Goal: Contribute content: Contribute content

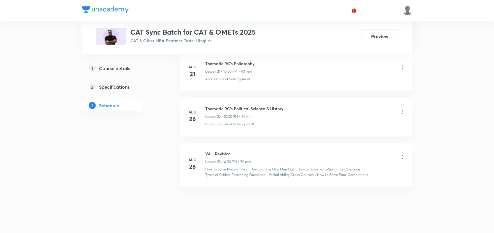
scroll to position [1285, 0]
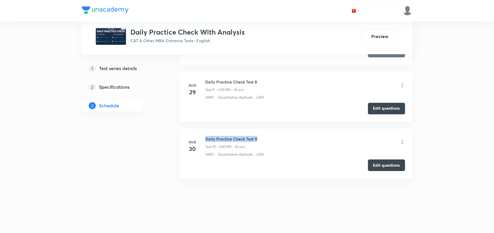
drag, startPoint x: 205, startPoint y: 139, endPoint x: 272, endPoint y: 138, distance: 67.2
click at [272, 138] on div "Daily Practice Check Test 9 Test 10 • 3:00 PM • 10 min" at bounding box center [305, 143] width 200 height 14
copy h6 "Daily Practice Check Test 9"
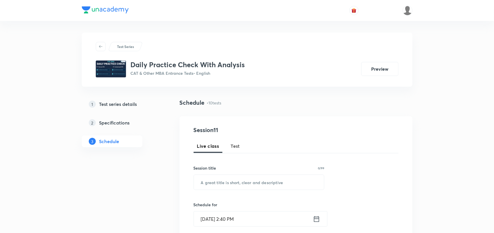
scroll to position [40, 0]
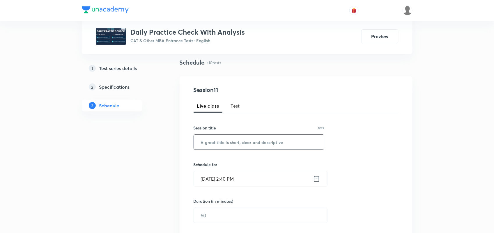
click at [235, 103] on span "Test" at bounding box center [235, 105] width 9 height 7
click at [249, 143] on input "text" at bounding box center [259, 142] width 130 height 15
paste input "Daily Practice Check Test 9"
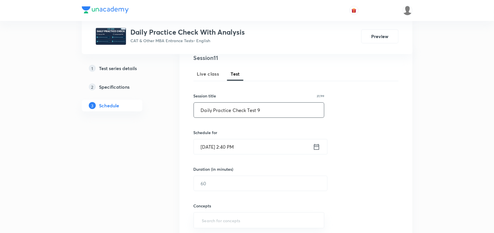
scroll to position [72, 0]
click at [274, 105] on input "Daily Practice Check Test 9" at bounding box center [259, 110] width 130 height 15
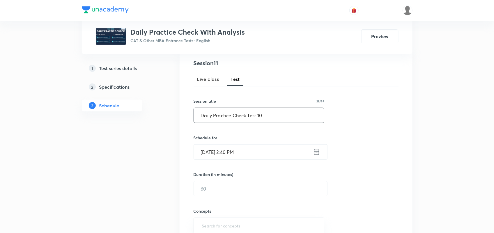
scroll to position [63, 0]
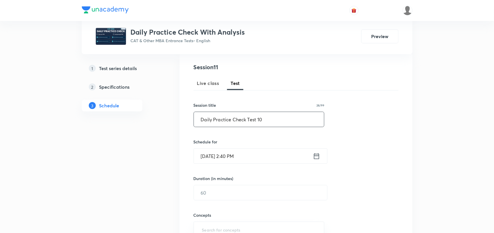
type input "Daily Practice Check Test 10"
click at [319, 153] on icon at bounding box center [316, 156] width 7 height 8
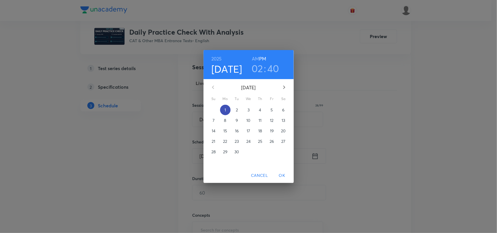
click at [226, 110] on span "1" at bounding box center [225, 110] width 10 height 6
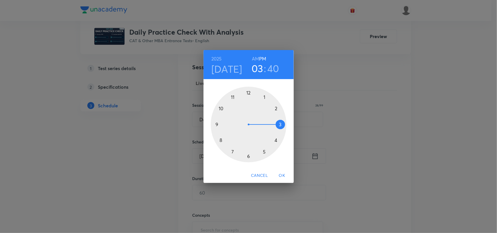
drag, startPoint x: 278, startPoint y: 106, endPoint x: 280, endPoint y: 126, distance: 19.6
click at [280, 126] on div at bounding box center [249, 125] width 76 height 76
drag, startPoint x: 221, startPoint y: 141, endPoint x: 248, endPoint y: 93, distance: 55.6
click at [248, 93] on div at bounding box center [249, 125] width 76 height 76
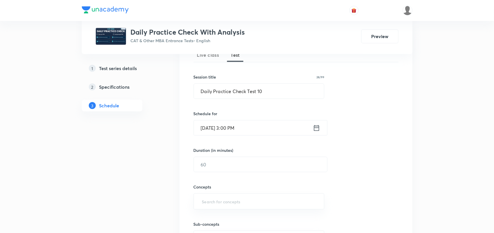
scroll to position [92, 0]
click at [224, 167] on input "text" at bounding box center [260, 163] width 133 height 15
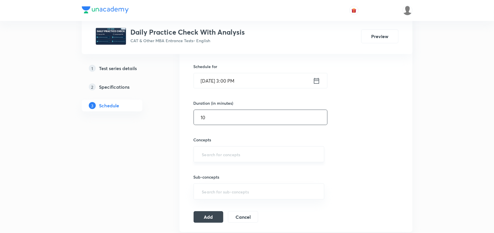
scroll to position [139, 0]
type input "10"
click at [219, 154] on input "text" at bounding box center [259, 154] width 116 height 11
type input "VARC"
click at [210, 166] on li "VARC" at bounding box center [259, 171] width 130 height 10
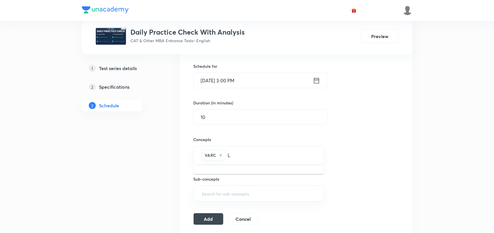
type input "LR"
click at [216, 174] on li "LRDI" at bounding box center [259, 174] width 130 height 10
type input "Q"
click at [246, 175] on li "Quantitative Aptitude" at bounding box center [259, 174] width 130 height 10
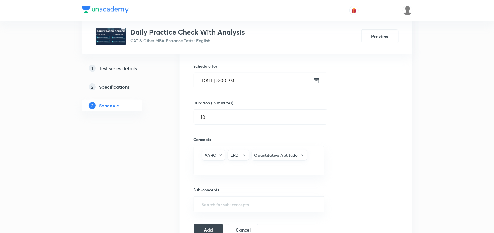
scroll to position [190, 0]
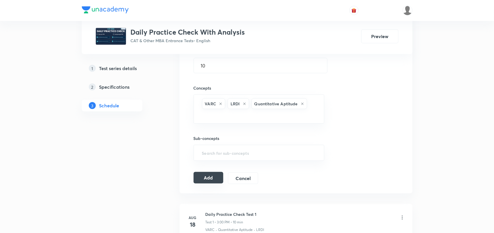
click at [208, 177] on button "Add" at bounding box center [209, 178] width 30 height 12
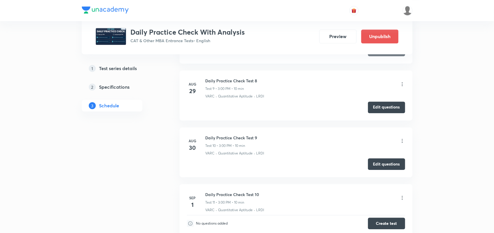
scroll to position [596, 0]
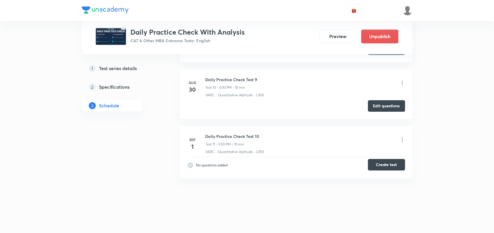
click at [380, 168] on button "Create test" at bounding box center [386, 165] width 37 height 12
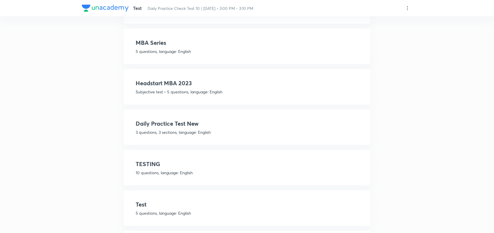
click at [187, 129] on p "3 questions, 3 sections, language: English" at bounding box center [247, 132] width 222 height 6
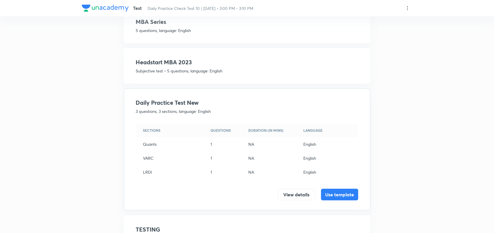
scroll to position [112, 0]
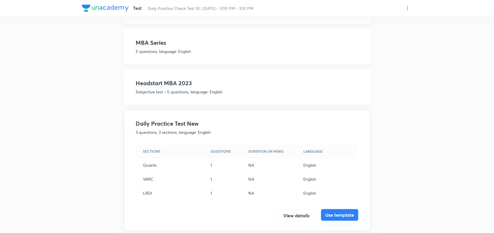
click at [337, 216] on button "Use template" at bounding box center [339, 215] width 37 height 12
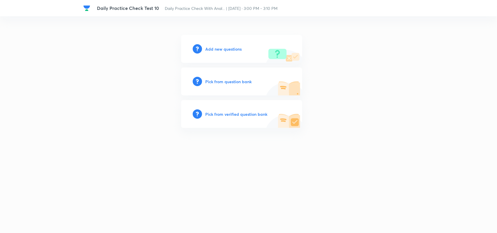
click at [239, 44] on div "Add new questions" at bounding box center [241, 49] width 121 height 28
click at [234, 47] on h6 "Add new questions" at bounding box center [223, 49] width 36 height 6
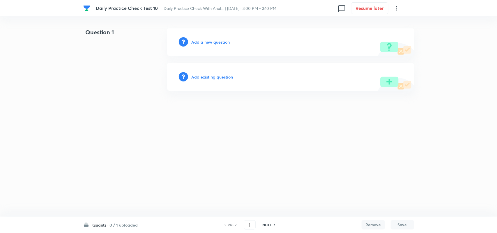
click at [205, 37] on div "Add a new question" at bounding box center [290, 42] width 247 height 28
click at [205, 42] on h6 "Add a new question" at bounding box center [211, 42] width 38 height 6
click at [205, 42] on h6 "Choose a question type" at bounding box center [214, 42] width 45 height 6
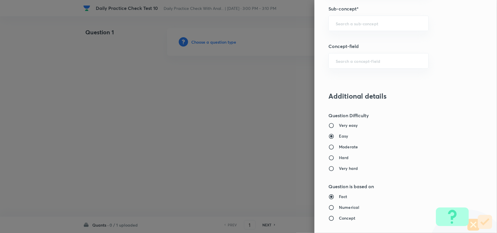
scroll to position [561, 0]
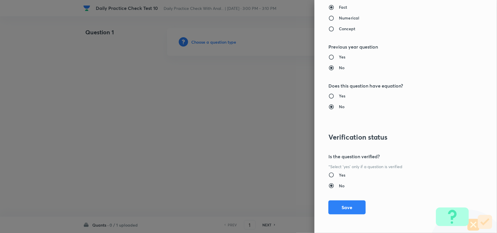
click at [328, 173] on input "Yes" at bounding box center [333, 175] width 10 height 6
radio input "true"
radio input "false"
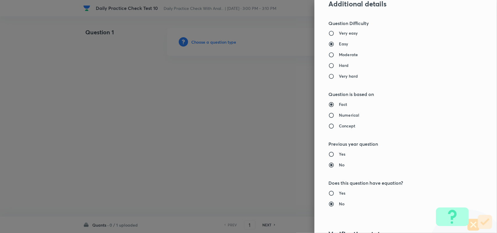
scroll to position [462, 0]
click at [328, 195] on input "Yes" at bounding box center [333, 195] width 10 height 6
radio input "true"
radio input "false"
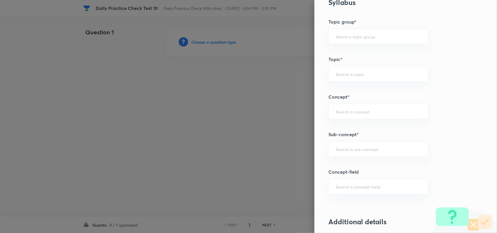
scroll to position [244, 0]
click at [356, 152] on input "text" at bounding box center [379, 150] width 86 height 6
click at [338, 162] on li "Surds" at bounding box center [372, 167] width 99 height 10
type input "Surds"
type input "Quantitative Aptitude"
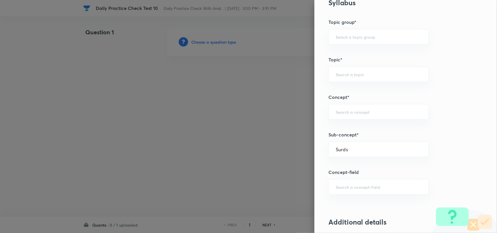
type input "Basic Maths"
type input "Indices and Surds"
click at [176, 148] on div at bounding box center [248, 116] width 497 height 233
click at [356, 184] on div "​" at bounding box center [378, 186] width 100 height 15
click at [462, 141] on div "Question settings Question type* Single choice correct Number of options* 2 3 4…" at bounding box center [405, 116] width 183 height 233
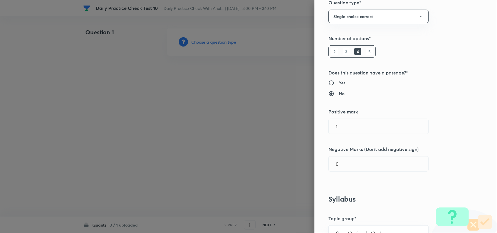
scroll to position [69, 0]
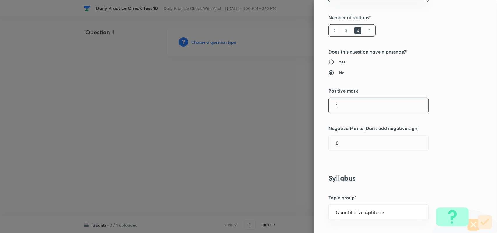
click at [352, 109] on input "1" at bounding box center [379, 105] width 100 height 15
type input "3"
click at [345, 145] on input "0" at bounding box center [379, 143] width 100 height 15
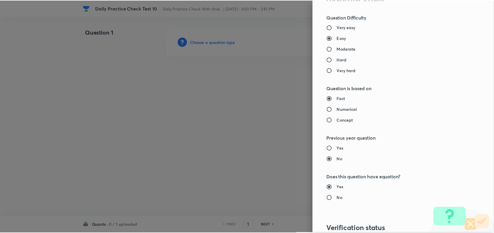
scroll to position [561, 0]
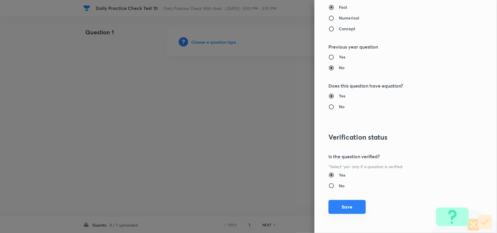
type input "1"
click at [351, 203] on button "Save" at bounding box center [346, 207] width 37 height 14
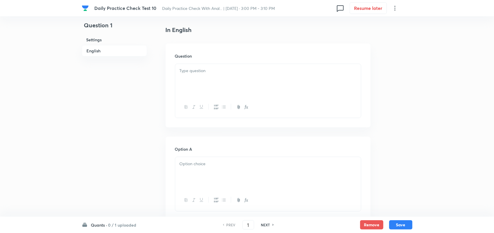
scroll to position [162, 0]
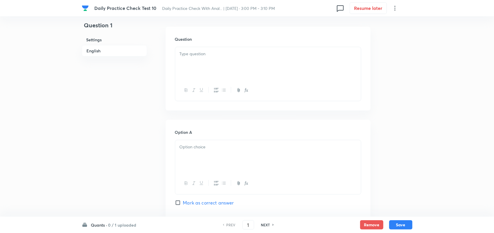
click at [199, 58] on div at bounding box center [268, 63] width 186 height 33
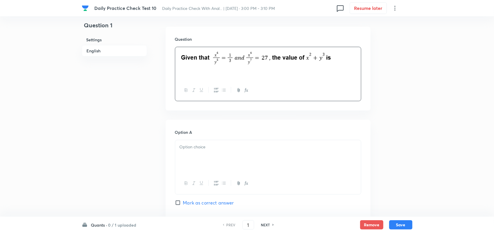
click at [198, 162] on div at bounding box center [268, 156] width 186 height 33
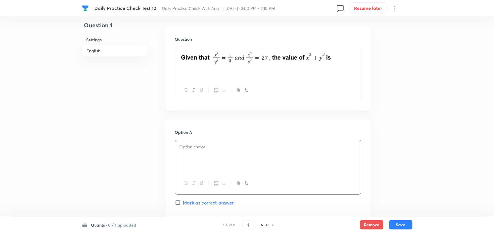
click at [245, 185] on icon "button" at bounding box center [246, 183] width 5 height 5
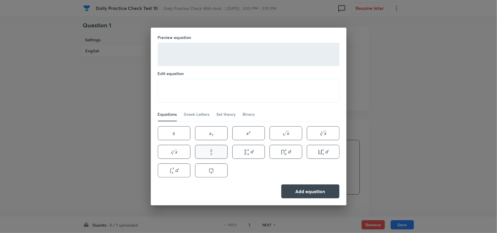
click at [209, 149] on button "x y \frac{x}{y} y x ​" at bounding box center [211, 152] width 33 height 14
click at [181, 89] on textarea "\frac{x}{y}" at bounding box center [248, 90] width 181 height 23
click at [187, 89] on textarea "\frac{4}{y}" at bounding box center [248, 90] width 181 height 23
click at [183, 87] on textarea "\frac{4}{7}" at bounding box center [248, 90] width 181 height 23
click at [185, 89] on textarea "\frac{4}{7}" at bounding box center [248, 90] width 181 height 23
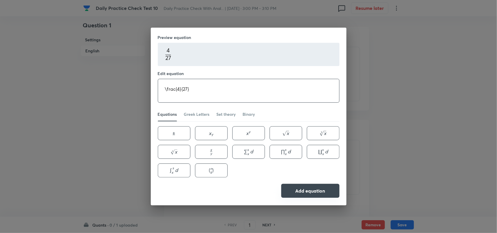
type textarea "\frac{4}{27}"
click at [303, 188] on button "Add equation" at bounding box center [310, 191] width 58 height 14
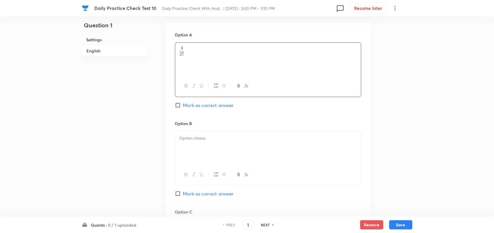
scroll to position [260, 0]
click at [223, 152] on div at bounding box center [268, 148] width 186 height 33
click at [247, 176] on icon "button" at bounding box center [246, 175] width 5 height 5
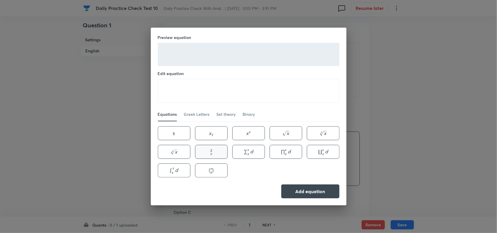
click at [209, 154] on button "x y \frac{x}{y} y x ​" at bounding box center [211, 152] width 33 height 14
click at [182, 87] on textarea "\frac{x}{y}" at bounding box center [248, 90] width 181 height 23
click at [181, 89] on textarea "\frac{x}{y}" at bounding box center [248, 90] width 181 height 23
click at [185, 90] on textarea "\frac{2}{y}" at bounding box center [248, 90] width 181 height 23
type textarea "\frac{2}{9}"
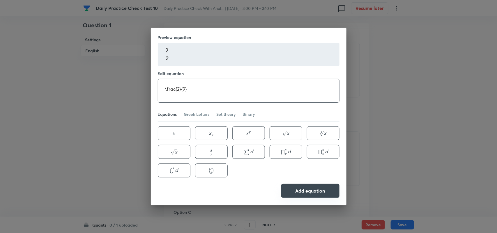
click at [306, 192] on button "Add equation" at bounding box center [310, 191] width 58 height 14
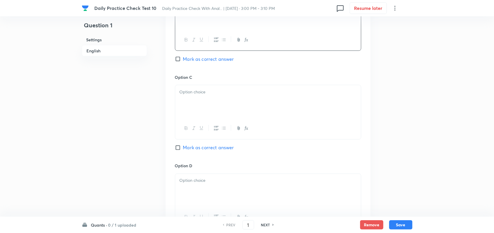
scroll to position [399, 0]
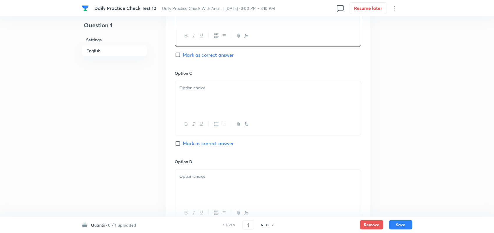
click at [219, 101] on div at bounding box center [268, 97] width 186 height 33
click at [246, 127] on icon "button" at bounding box center [246, 124] width 5 height 5
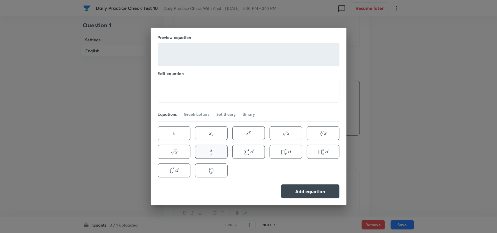
click at [207, 154] on button "x y \frac{x}{y} y x ​" at bounding box center [211, 152] width 33 height 14
click at [181, 89] on textarea "\frac{x}{y}" at bounding box center [248, 90] width 181 height 23
click at [186, 89] on textarea "\frac{5}{y}" at bounding box center [248, 90] width 181 height 23
type textarea "\frac{5}{27}"
click at [313, 192] on button "Add equation" at bounding box center [310, 191] width 58 height 14
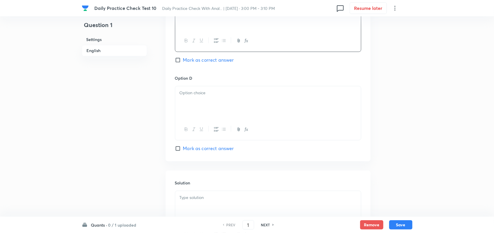
scroll to position [491, 0]
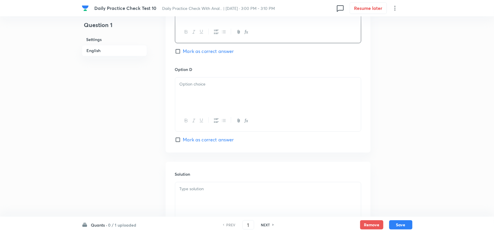
click at [247, 123] on icon "button" at bounding box center [246, 120] width 5 height 5
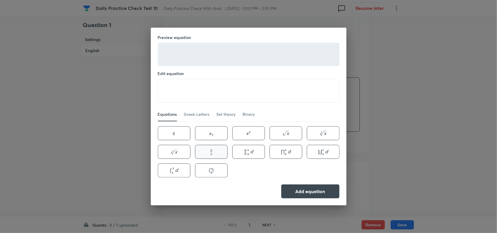
click at [215, 155] on button "x y \frac{x}{y} y x ​" at bounding box center [211, 152] width 33 height 14
click at [182, 91] on textarea "\frac{x}{y}" at bounding box center [248, 90] width 181 height 23
click at [186, 88] on textarea "\frac{1}{y}" at bounding box center [248, 90] width 181 height 23
type textarea "\frac{1}{3}"
click at [316, 192] on button "Add equation" at bounding box center [310, 191] width 58 height 14
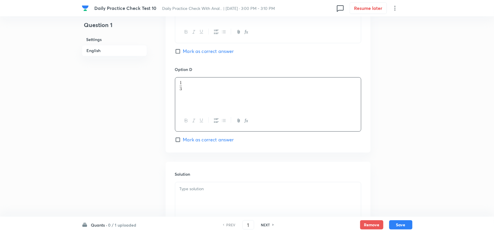
scroll to position [558, 0]
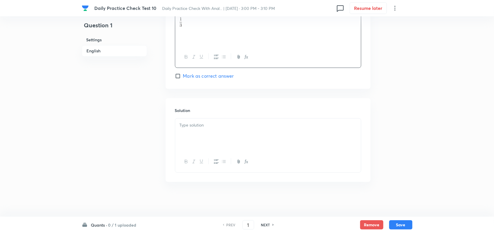
click at [196, 129] on div at bounding box center [268, 134] width 186 height 33
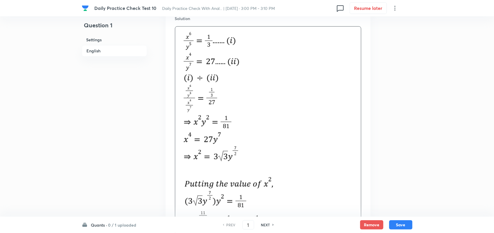
scroll to position [574, 0]
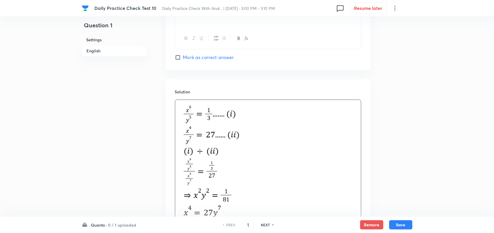
click at [185, 117] on img at bounding box center [212, 173] width 65 height 141
click at [337, 143] on p at bounding box center [268, 174] width 177 height 143
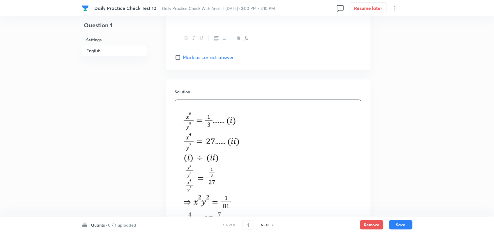
scroll to position [581, 0]
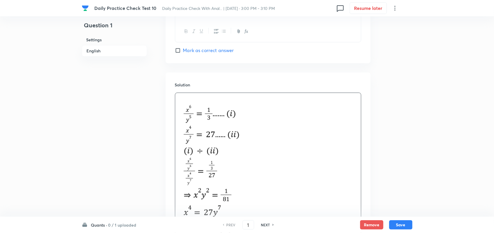
click at [186, 99] on p at bounding box center [268, 99] width 177 height 7
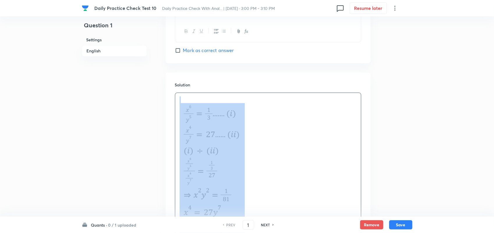
click at [186, 99] on p at bounding box center [268, 99] width 177 height 7
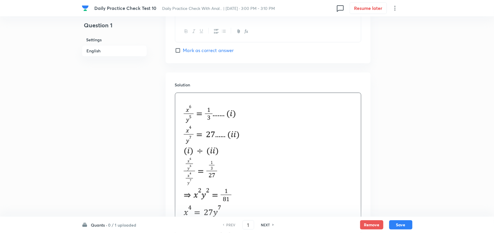
scroll to position [587, 0]
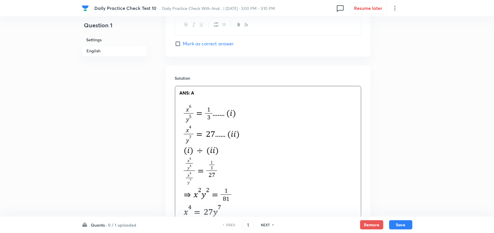
click at [225, 103] on p at bounding box center [268, 99] width 177 height 7
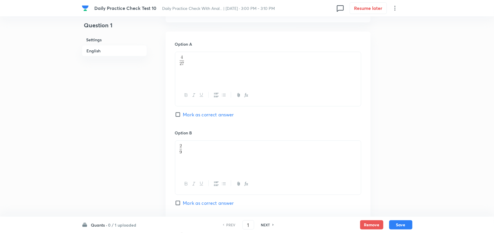
scroll to position [250, 0]
click at [178, 115] on input "Mark as correct answer" at bounding box center [179, 115] width 8 height 6
checkbox input "true"
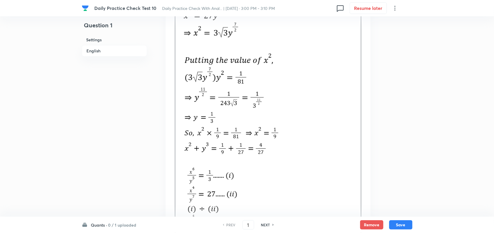
scroll to position [913, 0]
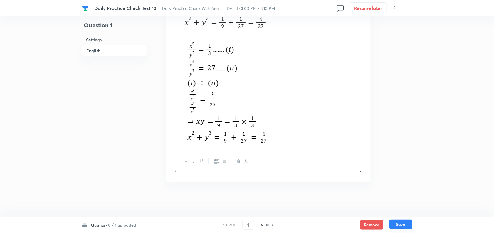
click at [405, 225] on button "Save" at bounding box center [400, 224] width 23 height 9
type input "2"
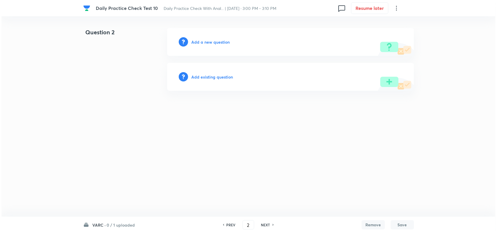
scroll to position [0, 0]
click at [100, 225] on h6 "VARC ·" at bounding box center [99, 225] width 13 height 6
click at [214, 119] on html "Daily Practice Check Test 10 Daily Practice Check With Anal... | Sep 1, 2025 · …" at bounding box center [248, 59] width 497 height 119
click at [216, 41] on h6 "Add a new question" at bounding box center [211, 42] width 38 height 6
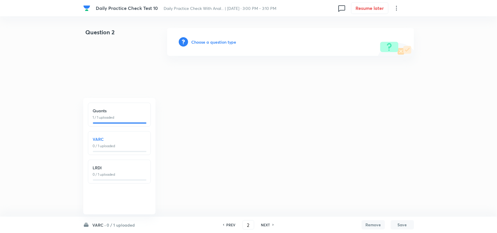
click at [216, 41] on h6 "Choose a question type" at bounding box center [214, 42] width 45 height 6
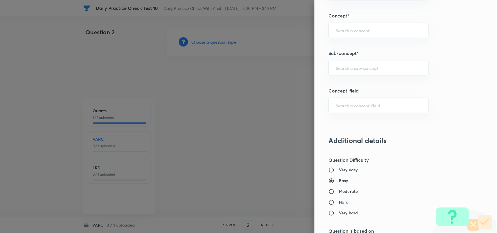
scroll to position [325, 0]
click at [344, 69] on input "text" at bounding box center [379, 70] width 86 height 6
type input "R"
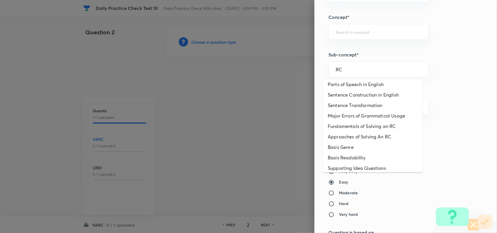
scroll to position [192, 0]
click at [359, 142] on li "Approaches of Solving An RC" at bounding box center [372, 136] width 99 height 10
type input "Approaches of Solving An RC"
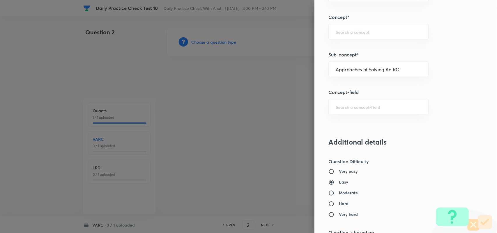
type input "Verbal Ability and RC"
type input "Reading Comprehension"
type input "Approaches of Solving an RC"
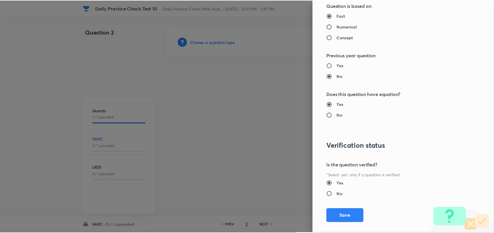
scroll to position [561, 0]
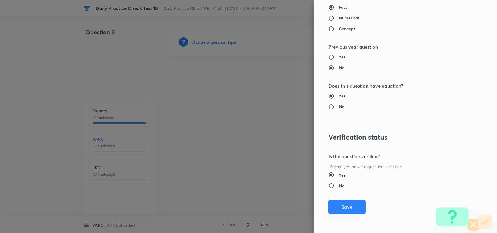
click at [348, 209] on button "Save" at bounding box center [346, 207] width 37 height 14
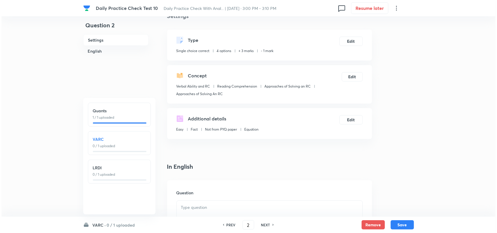
scroll to position [8, 0]
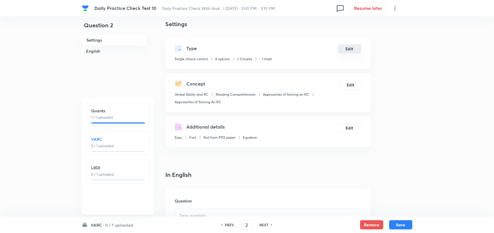
click at [346, 47] on button "Edit" at bounding box center [349, 48] width 23 height 9
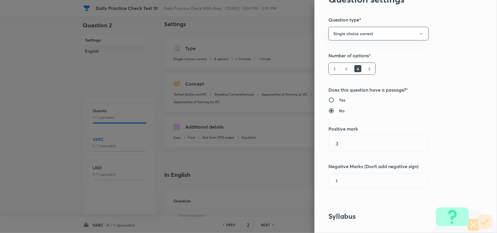
scroll to position [31, 0]
click at [339, 97] on h6 "Yes" at bounding box center [342, 100] width 6 height 6
click at [336, 97] on input "Yes" at bounding box center [333, 100] width 10 height 6
radio input "true"
radio input "false"
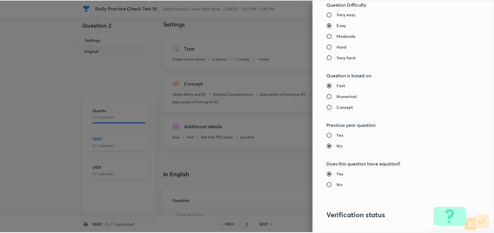
scroll to position [561, 0]
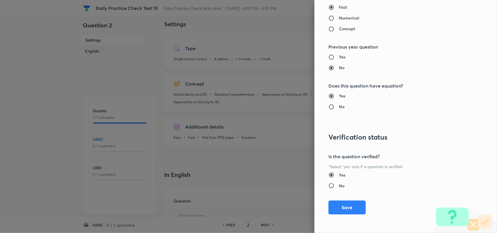
click at [328, 104] on input "No" at bounding box center [333, 107] width 10 height 6
radio input "true"
radio input "false"
click at [343, 207] on button "Save" at bounding box center [346, 207] width 37 height 14
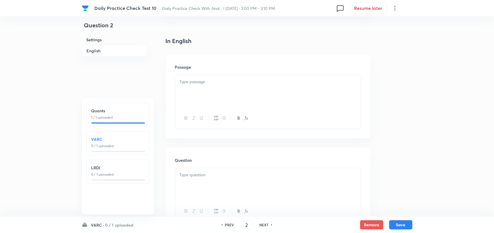
scroll to position [150, 0]
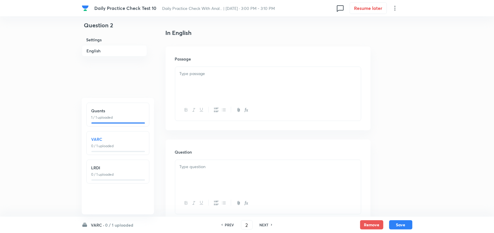
click at [215, 87] on div at bounding box center [268, 83] width 186 height 33
click at [192, 71] on div "Question" at bounding box center [268, 84] width 205 height 84
click at [194, 72] on p at bounding box center [268, 68] width 177 height 7
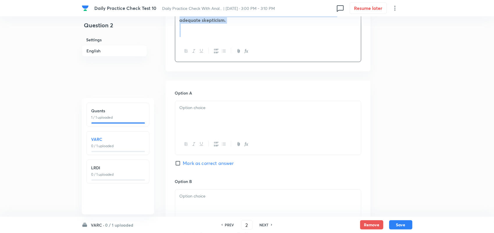
scroll to position [816, 0]
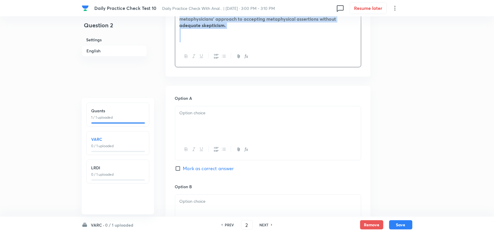
drag, startPoint x: 180, startPoint y: 107, endPoint x: 306, endPoint y: 63, distance: 133.3
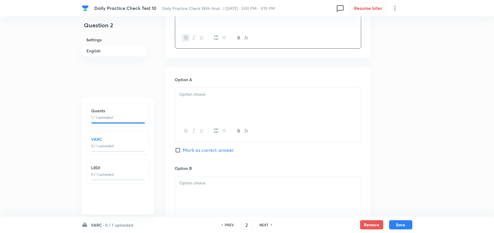
scroll to position [536, 0]
click at [209, 111] on div at bounding box center [268, 103] width 186 height 33
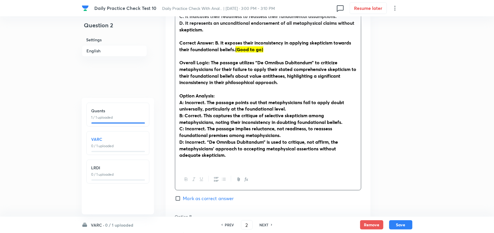
scroll to position [641, 0]
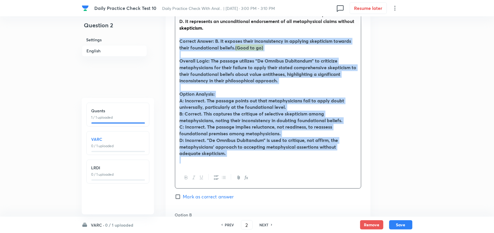
drag, startPoint x: 256, startPoint y: 178, endPoint x: 172, endPoint y: 53, distance: 150.5
click at [172, 53] on div "Option A A. It underscores their comprehensive commitment to doubt, including t…" at bounding box center [268, 218] width 205 height 514
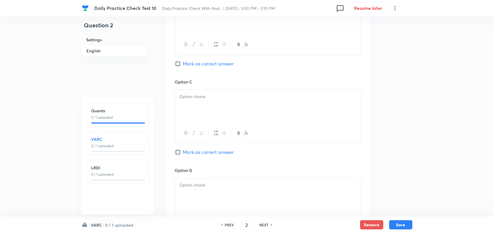
scroll to position [926, 0]
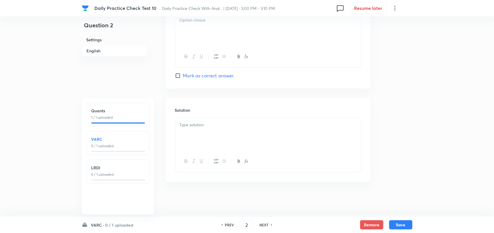
click at [210, 124] on p at bounding box center [268, 125] width 177 height 7
paste div
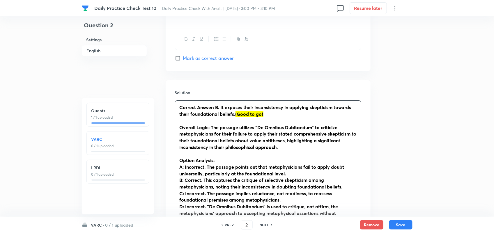
click at [272, 117] on p "Correct Answer: B. It exposes their inconsistency in applying skepticism toward…" at bounding box center [268, 110] width 177 height 13
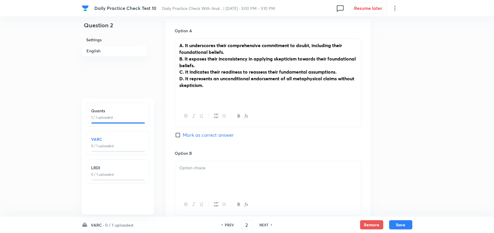
scroll to position [584, 0]
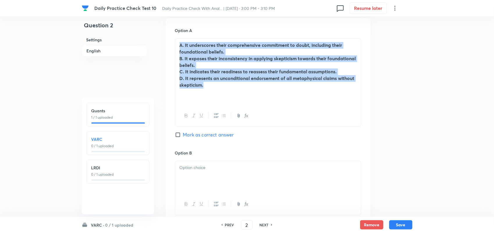
drag, startPoint x: 208, startPoint y: 102, endPoint x: 166, endPoint y: 56, distance: 62.3
click at [166, 56] on div "Option A A. It underscores their comprehensive commitment to doubt, including t…" at bounding box center [268, 215] width 205 height 395
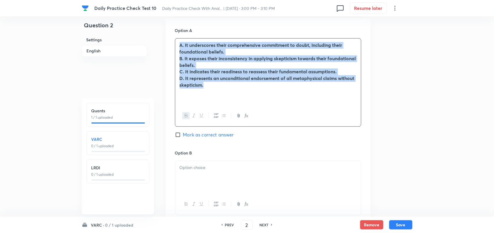
click at [187, 118] on icon "button" at bounding box center [186, 115] width 5 height 5
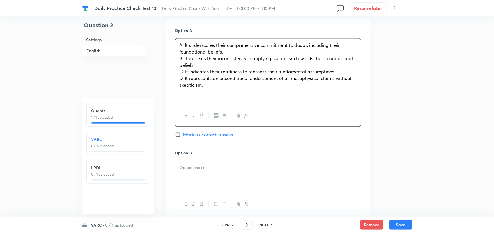
click at [213, 95] on p at bounding box center [268, 91] width 177 height 7
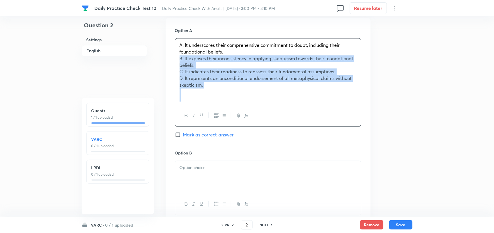
drag, startPoint x: 213, startPoint y: 102, endPoint x: 168, endPoint y: 70, distance: 55.9
click at [168, 70] on div "Option A A. It underscores their comprehensive commitment to doubt, including t…" at bounding box center [268, 215] width 205 height 395
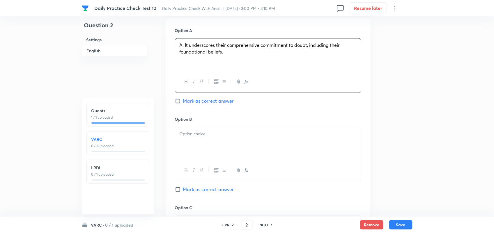
scroll to position [622, 0]
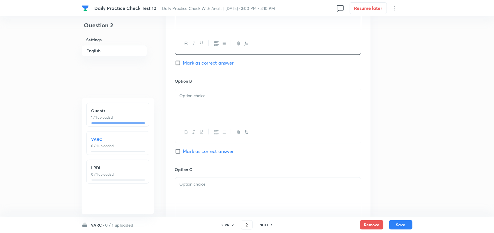
click at [184, 17] on span "A. It underscores their comprehensive commitment to doubt, including their foun…" at bounding box center [260, 10] width 160 height 13
click at [226, 117] on div at bounding box center [268, 105] width 186 height 33
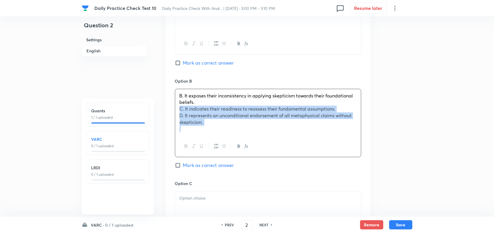
drag, startPoint x: 216, startPoint y: 140, endPoint x: 172, endPoint y: 122, distance: 48.2
click at [172, 122] on div "Option A It underscores their comprehensive commitment to doubt, including thei…" at bounding box center [268, 167] width 205 height 375
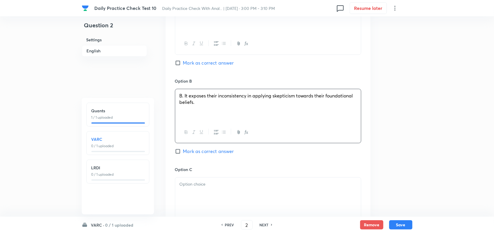
click at [184, 105] on span "B. It exposes their inconsistency in applying skepticism towards their foundati…" at bounding box center [266, 99] width 173 height 13
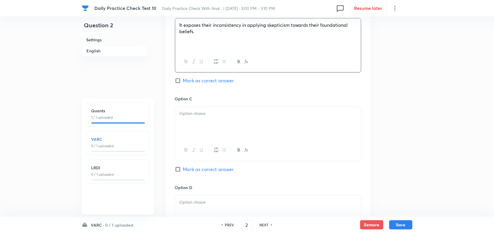
scroll to position [696, 0]
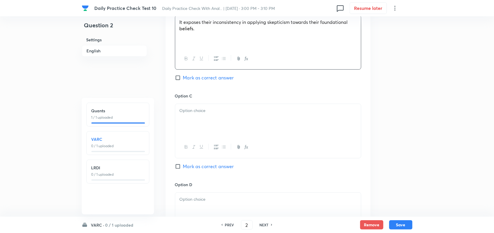
click at [223, 130] on div at bounding box center [268, 120] width 186 height 33
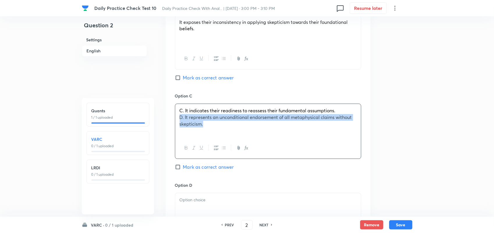
drag, startPoint x: 206, startPoint y: 139, endPoint x: 156, endPoint y: 129, distance: 51.4
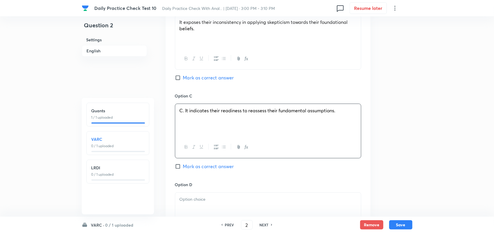
drag, startPoint x: 156, startPoint y: 129, endPoint x: 299, endPoint y: 121, distance: 143.1
click at [299, 121] on div "C. It indicates their readiness to reassess their fundamental assumptions." at bounding box center [268, 120] width 186 height 33
click at [184, 114] on span "C. It indicates their readiness to reassess their fundamental assumptions." at bounding box center [258, 110] width 156 height 6
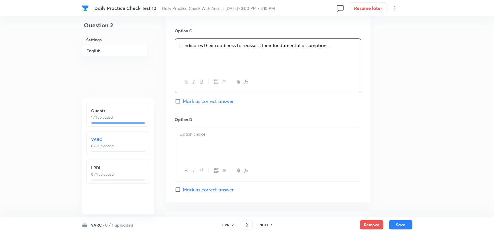
scroll to position [762, 0]
click at [215, 137] on p at bounding box center [268, 133] width 177 height 7
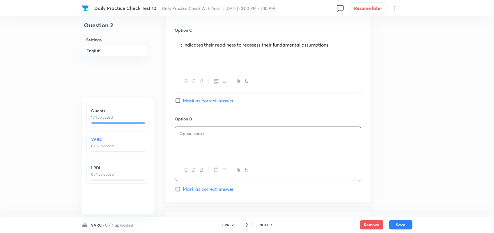
paste div
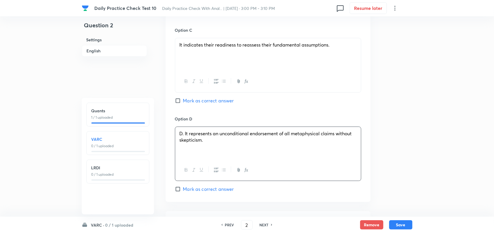
click at [185, 143] on span "D. It represents an unconditional endorsement of all metaphysical claims withou…" at bounding box center [266, 136] width 172 height 13
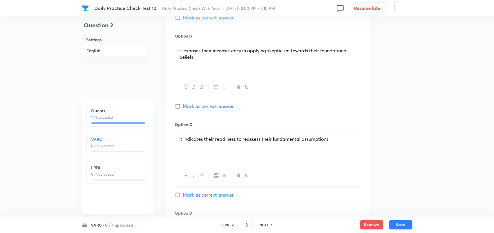
scroll to position [668, 0]
click at [178, 109] on input "Mark as correct answer" at bounding box center [179, 106] width 8 height 6
checkbox input "true"
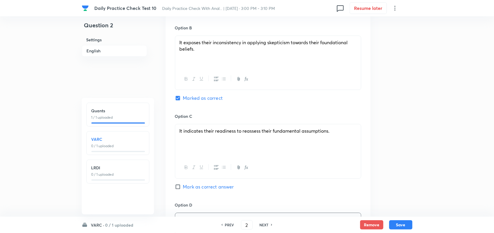
scroll to position [676, 0]
click at [409, 226] on button "Save" at bounding box center [400, 224] width 23 height 9
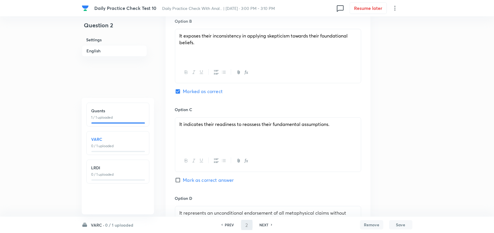
type input "3"
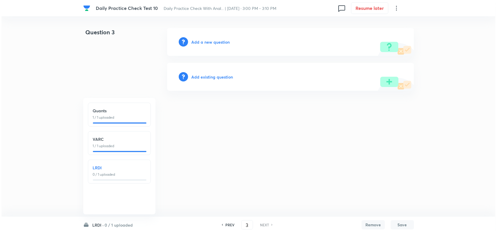
scroll to position [0, 0]
click at [217, 42] on h6 "Add a new question" at bounding box center [211, 42] width 38 height 6
click at [217, 42] on h6 "Choose a question type" at bounding box center [214, 42] width 45 height 6
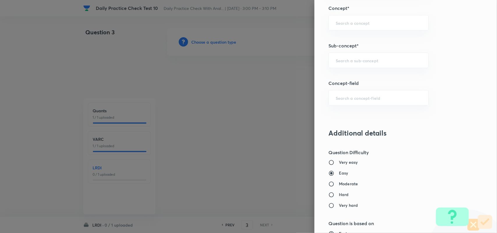
scroll to position [333, 0]
drag, startPoint x: 351, startPoint y: 66, endPoint x: 352, endPoint y: 69, distance: 3.1
click at [352, 68] on div "​" at bounding box center [378, 60] width 100 height 15
type input "p"
type input "P"
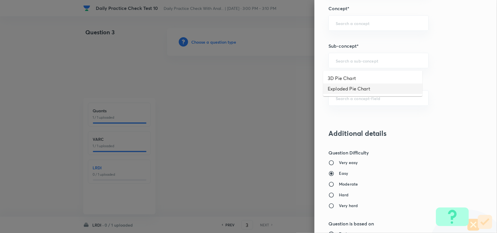
click at [350, 88] on div "Question settings Question type* Single choice correct Number of options* 2 3 4…" at bounding box center [405, 116] width 183 height 233
click at [339, 64] on div "​" at bounding box center [378, 60] width 100 height 15
click at [344, 76] on li "3D Pie Chart" at bounding box center [372, 78] width 99 height 10
type input "3D Pie Chart"
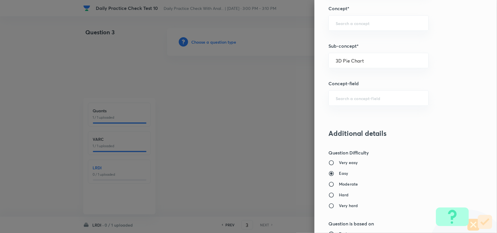
type input "DI and LR"
type input "Data Interpretation"
type input "Pie Chart"
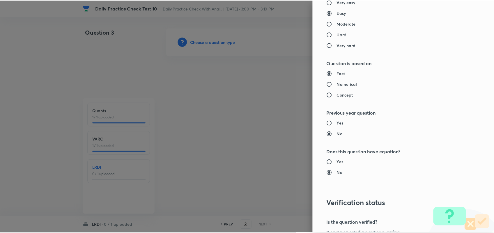
scroll to position [561, 0]
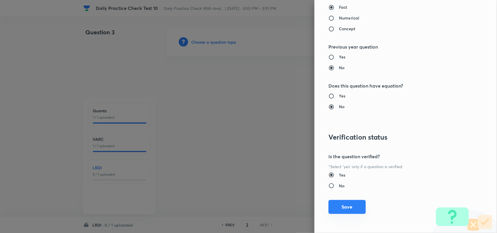
click at [349, 210] on button "Save" at bounding box center [346, 207] width 37 height 14
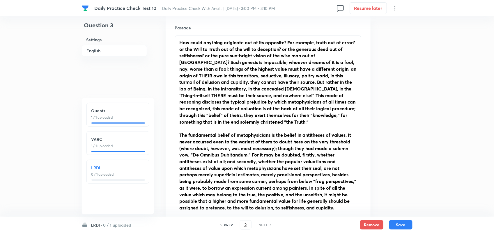
scroll to position [273, 0]
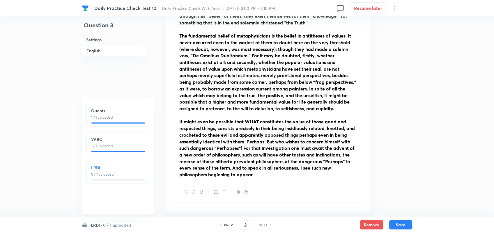
click at [205, 153] on strong "It might even be possible that WHAT constitutes the value of those good and res…" at bounding box center [268, 147] width 176 height 59
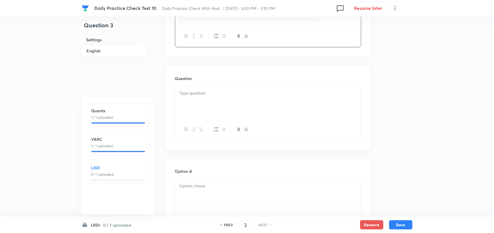
scroll to position [354, 0]
click at [208, 94] on div at bounding box center [268, 102] width 186 height 33
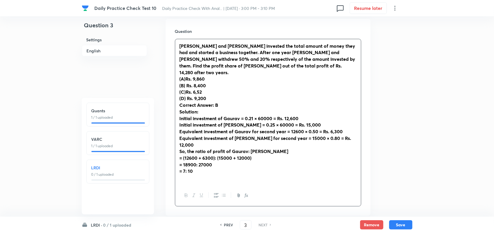
scroll to position [401, 0]
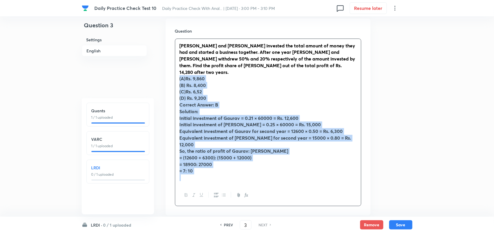
drag, startPoint x: 203, startPoint y: 165, endPoint x: 175, endPoint y: 72, distance: 97.7
click at [175, 72] on div "Gaurav and Vivek invested the total amount of money they had and started a busi…" at bounding box center [268, 112] width 186 height 146
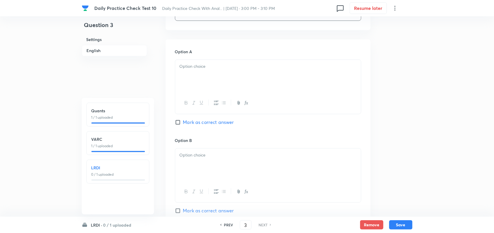
scroll to position [487, 0]
click at [205, 82] on div at bounding box center [268, 76] width 186 height 33
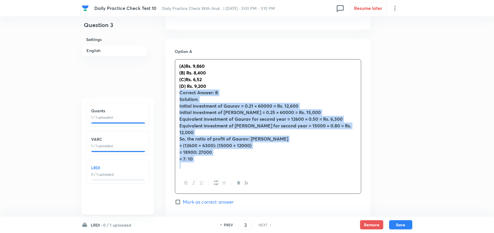
drag, startPoint x: 199, startPoint y: 155, endPoint x: 177, endPoint y: 84, distance: 73.8
click at [177, 84] on div "(A) Rs. 9,860 (B) Rs. 8,400 (C) Rs. 6,52 (D) Rs. 9,200 Correct Answer: B Soluti…" at bounding box center [268, 116] width 186 height 113
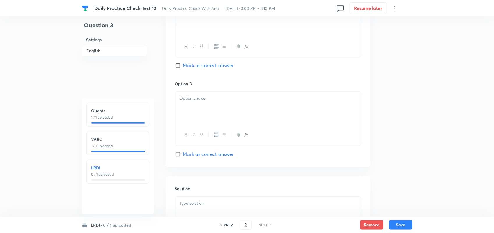
scroll to position [729, 0]
click at [212, 200] on p at bounding box center [268, 202] width 177 height 7
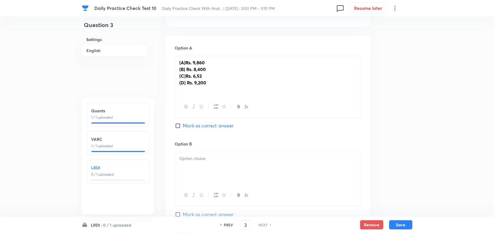
scroll to position [488, 0]
drag, startPoint x: 228, startPoint y: 80, endPoint x: 173, endPoint y: 63, distance: 57.7
click at [173, 63] on div "Option A (A) Rs. 9,860 (B) Rs. 8,400 (C) Rs. 6,52 (D) Rs. 9,200 Mark as correct…" at bounding box center [268, 222] width 205 height 369
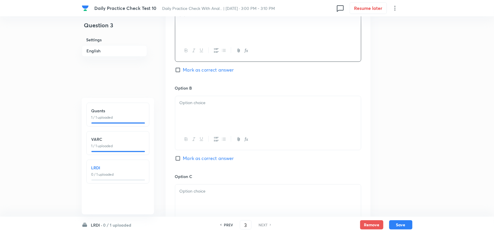
scroll to position [540, 0]
click at [211, 113] on div at bounding box center [268, 111] width 186 height 33
drag, startPoint x: 204, startPoint y: 110, endPoint x: 170, endPoint y: 104, distance: 34.3
click at [170, 104] on div "Option A (A) Rs. 9,860 Mark as correct answer Option B (B) Rs. 8,400 (C) Rs. 6,…" at bounding box center [268, 167] width 205 height 362
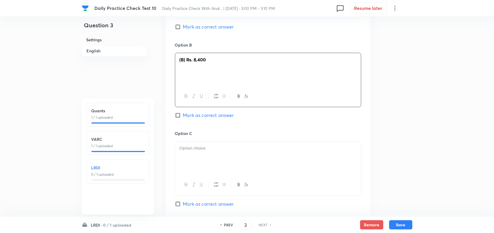
click at [215, 150] on div at bounding box center [268, 157] width 186 height 33
drag, startPoint x: 215, startPoint y: 150, endPoint x: 166, endPoint y: 147, distance: 48.4
click at [166, 147] on div "Option A (A) Rs. 9,860 Mark as correct answer Option B (B) Rs. 8,400 Mark as co…" at bounding box center [268, 125] width 205 height 362
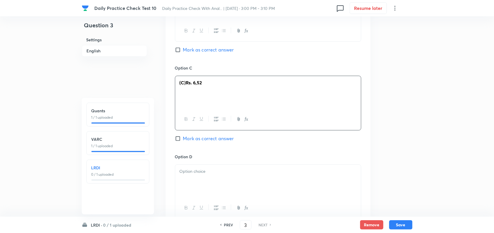
scroll to position [648, 0]
click at [201, 169] on div at bounding box center [268, 180] width 186 height 33
paste div
click at [187, 168] on strong "(D) Rs. 9,200" at bounding box center [193, 171] width 27 height 6
click at [188, 79] on strong "Rs. 6,52" at bounding box center [194, 82] width 16 height 6
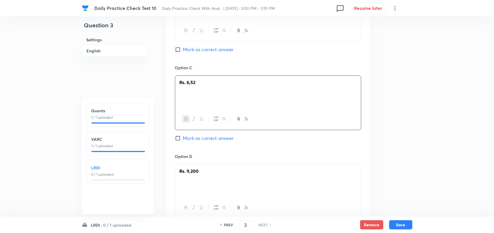
scroll to position [534, 0]
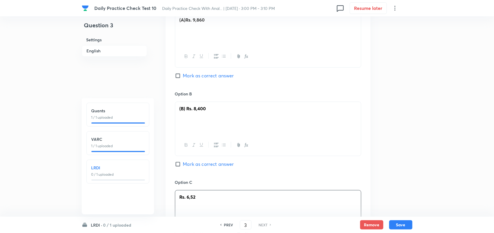
click at [187, 105] on strong "(B) Rs. 8,400" at bounding box center [193, 108] width 26 height 6
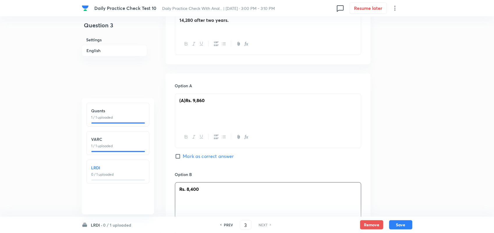
scroll to position [452, 0]
click at [187, 105] on p at bounding box center [268, 108] width 177 height 7
click at [186, 98] on strong "(A)" at bounding box center [183, 101] width 6 height 6
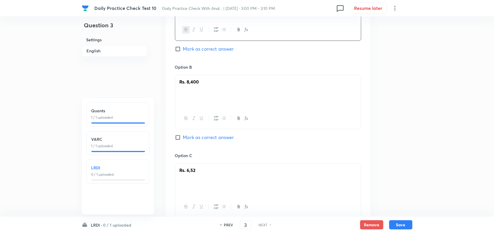
scroll to position [552, 0]
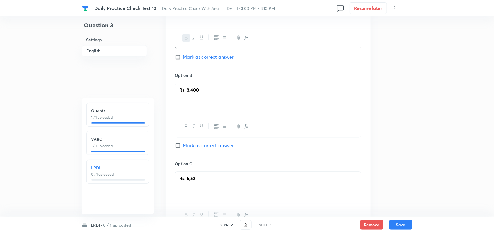
click at [178, 143] on input "Mark as correct answer" at bounding box center [179, 146] width 8 height 6
checkbox input "true"
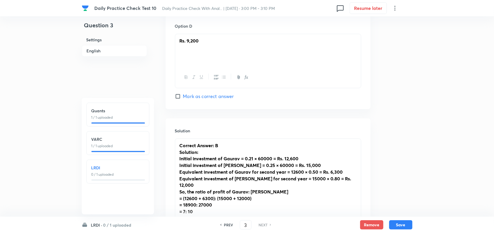
scroll to position [844, 0]
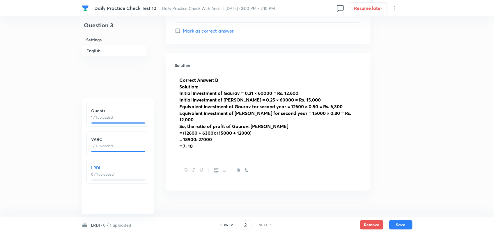
click at [214, 150] on p at bounding box center [268, 153] width 177 height 7
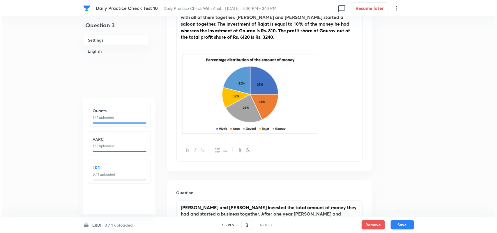
scroll to position [0, 0]
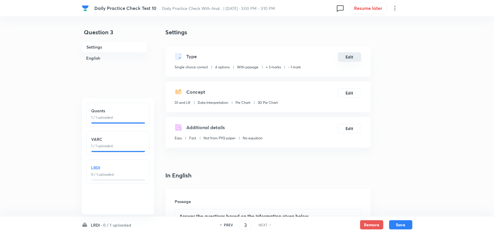
click at [356, 58] on button "Edit" at bounding box center [349, 56] width 23 height 9
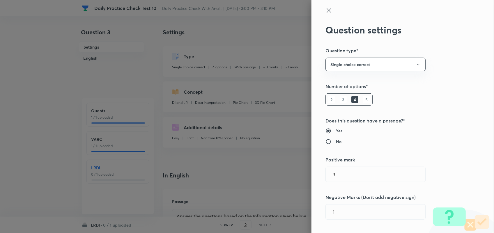
type input "DI and LR"
type input "Data Interpretation"
type input "Pie Chart"
type input "3D Pie Chart"
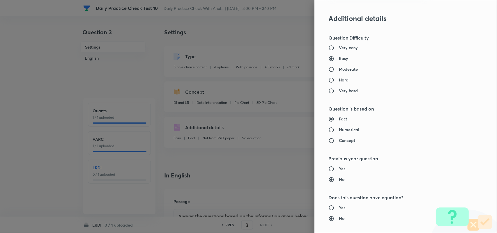
scroll to position [561, 0]
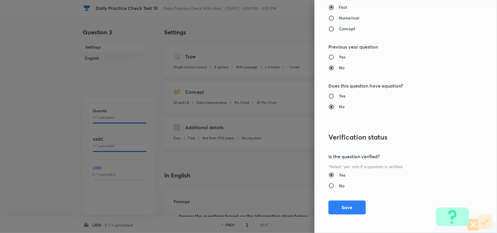
click at [329, 95] on input "Yes" at bounding box center [333, 96] width 10 height 6
radio input "true"
radio input "false"
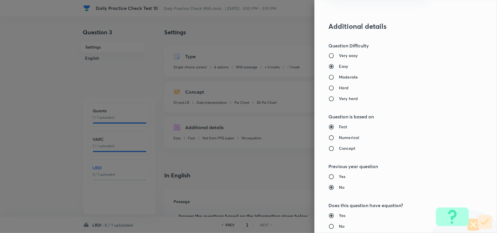
scroll to position [439, 0]
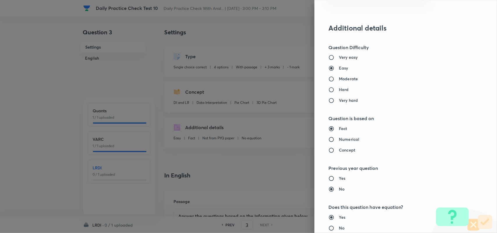
click at [341, 140] on h6 "Numerical" at bounding box center [349, 140] width 20 height 6
click at [339, 140] on input "Numerical" at bounding box center [333, 140] width 10 height 6
radio input "true"
radio input "false"
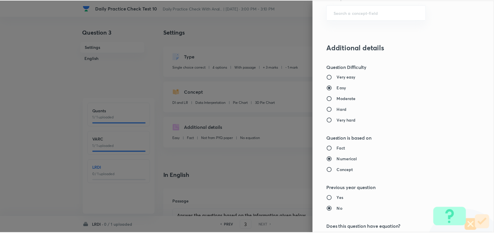
scroll to position [561, 0]
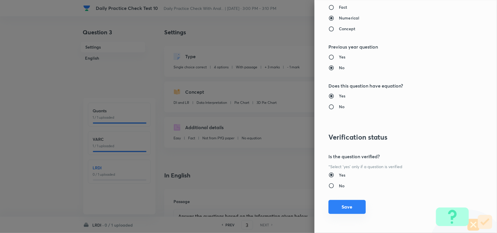
click at [345, 209] on button "Save" at bounding box center [346, 207] width 37 height 14
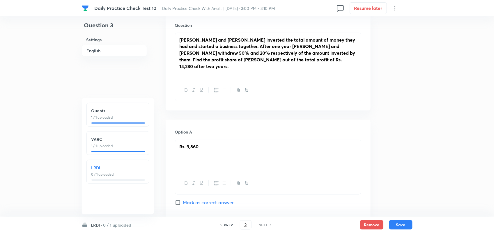
scroll to position [475, 0]
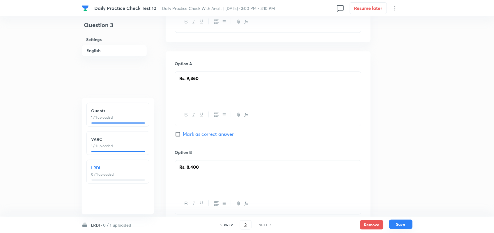
click at [403, 225] on button "Save" at bounding box center [400, 224] width 23 height 9
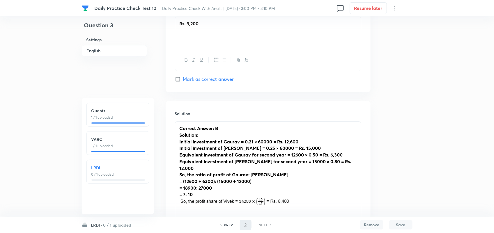
scroll to position [842, 0]
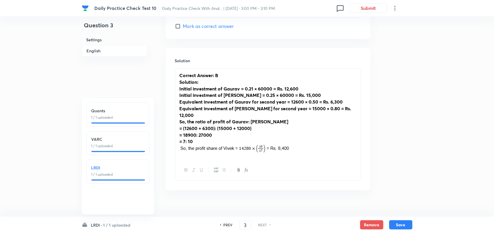
checkbox input "true"
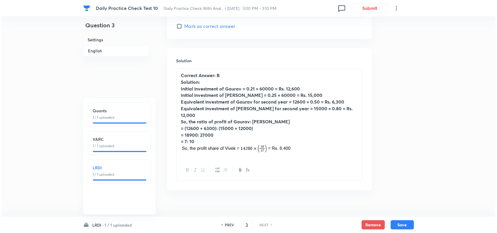
scroll to position [338, 0]
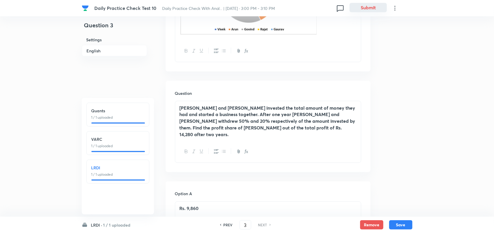
click at [370, 7] on button "Submit" at bounding box center [368, 7] width 37 height 9
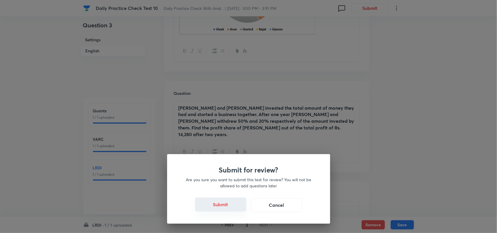
click at [226, 203] on button "Submit" at bounding box center [220, 205] width 51 height 14
